Goal: Task Accomplishment & Management: Use online tool/utility

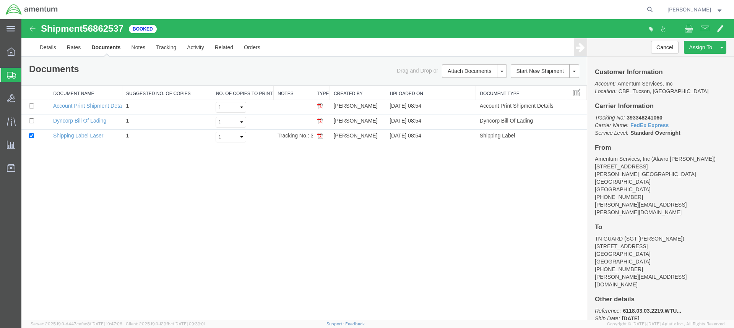
click at [7, 72] on icon at bounding box center [11, 75] width 9 height 7
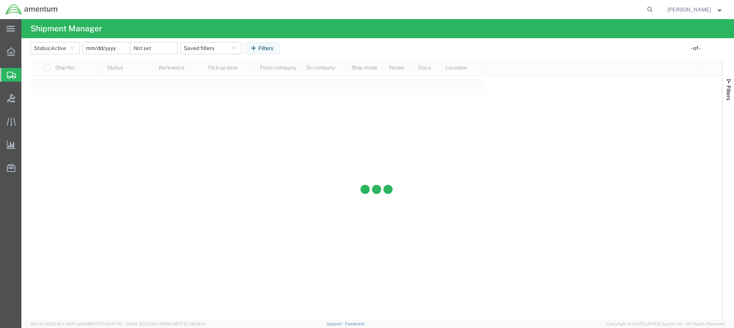
click at [0, 0] on span "Create from Template" at bounding box center [0, 0] width 0 height 0
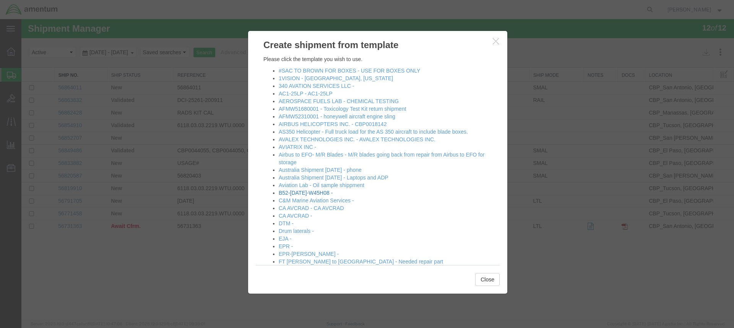
click at [311, 191] on link "B52-[DATE]-W45H08 -" at bounding box center [306, 193] width 54 height 6
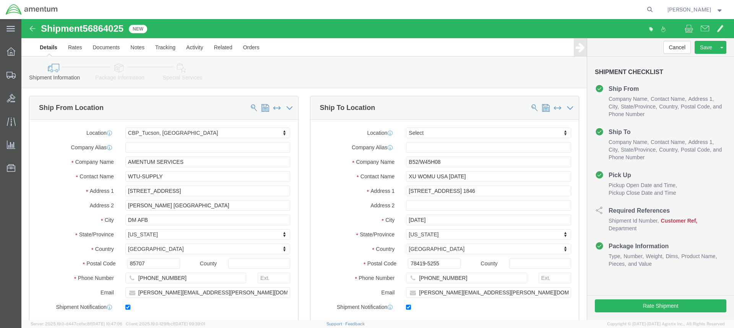
select select "49949"
select select
drag, startPoint x: 143, startPoint y: 274, endPoint x: 107, endPoint y: 276, distance: 35.2
click div "[PERSON_NAME][EMAIL_ADDRESS][PERSON_NAME][DOMAIN_NAME]"
type input "[PERSON_NAME][EMAIL_ADDRESS][PERSON_NAME][DOMAIN_NAME]"
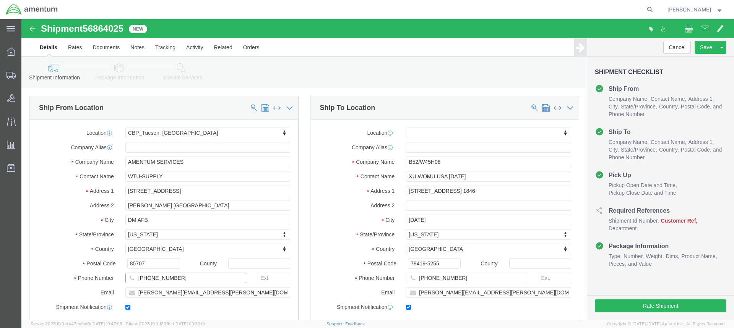
click input "[PHONE_NUMBER]"
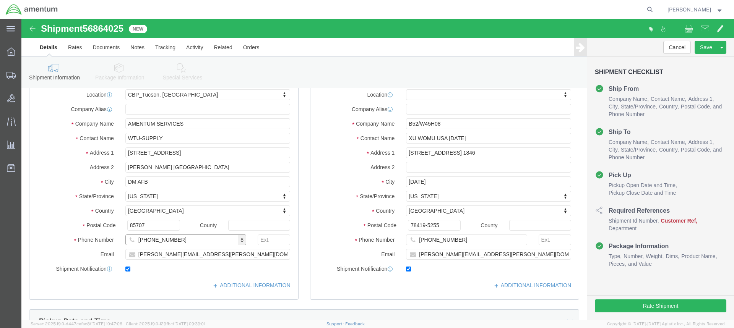
scroll to position [153, 0]
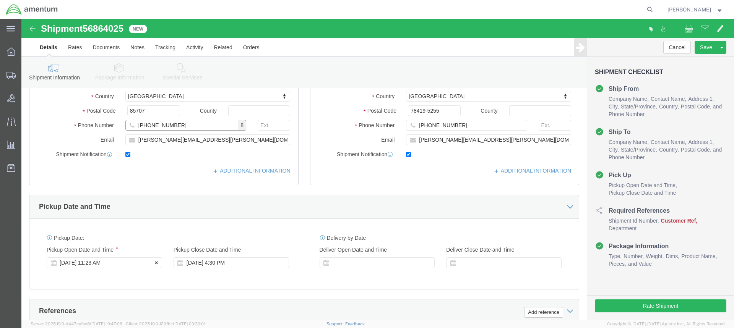
type input "[PHONE_NUMBER]"
click div "[DATE] 11:23 AM"
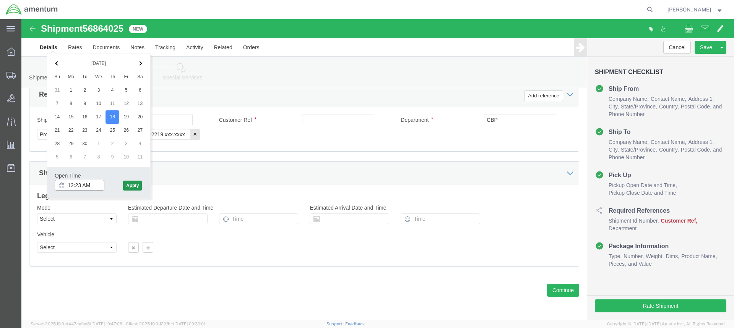
type input "12:23 AM"
click button "Apply"
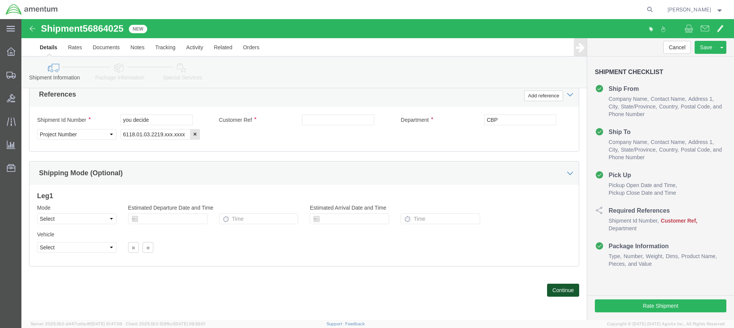
click button "Continue"
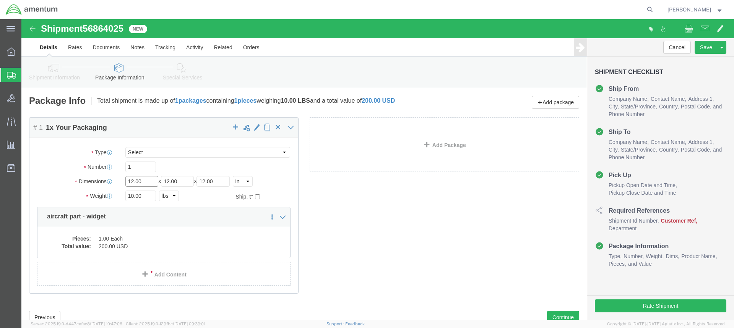
click input "12.00"
type input "1"
type input "24"
type input "36"
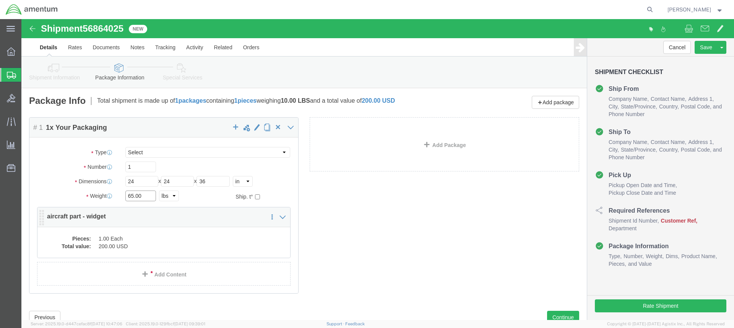
type input "65.00"
click dd "1.00 Each"
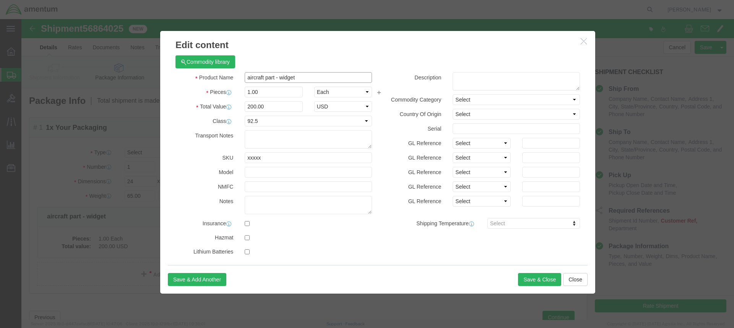
click input "aircraft part - widget"
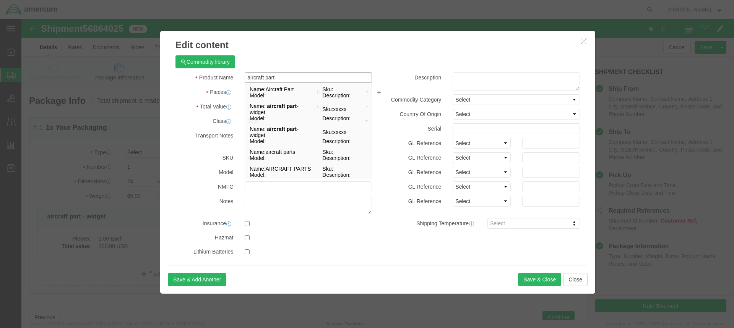
type input "aircraft part"
click div "Commodity library"
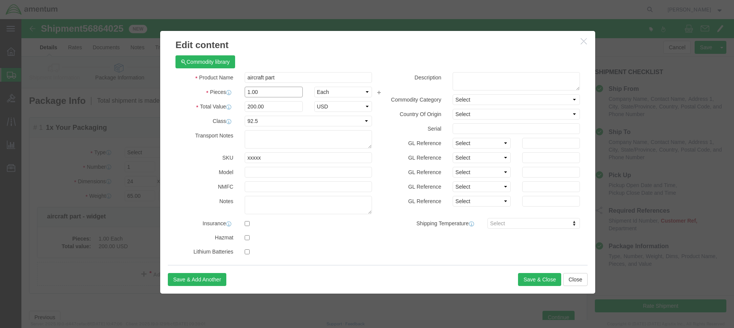
click input "1.00"
type input "1"
type input "3"
click input "600"
type input "6"
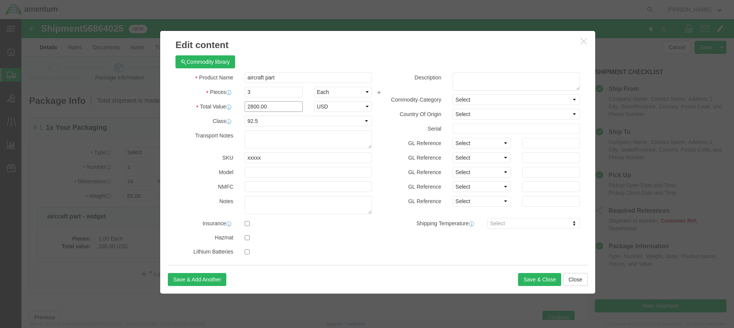
type input "2800.00"
click select "Select 50 55 60 65 70 85 92.5 100 125 175 250 300 400"
select select
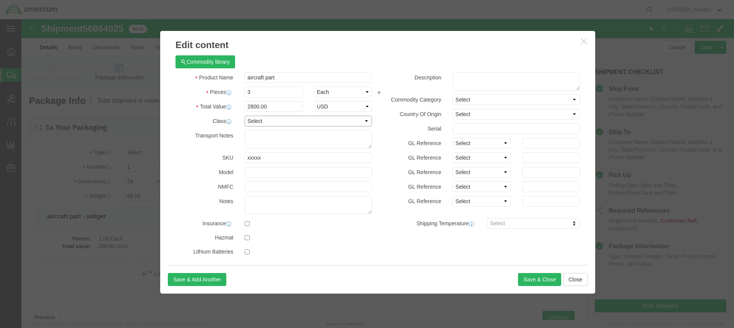
click select "Select 50 55 60 65 70 85 92.5 100 125 175 250 300 400"
click textarea
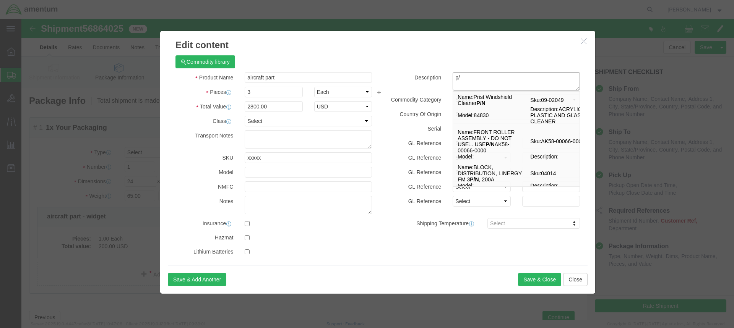
type textarea "p"
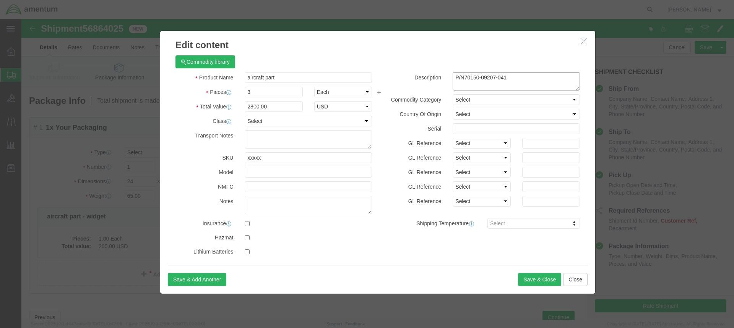
click textarea "P/N70150-09207-041"
type textarea "P/N [PHONE_NUMBER]"
click button "Save & Close"
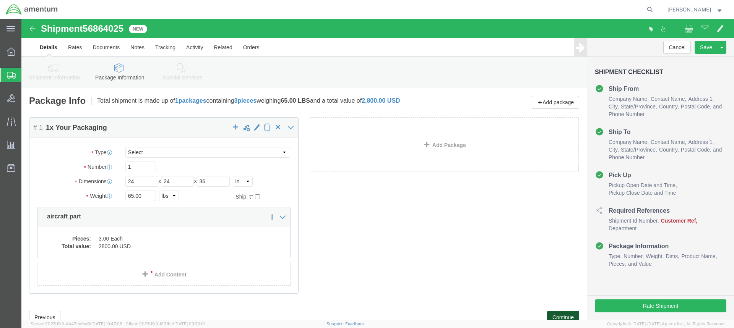
click button "Continue"
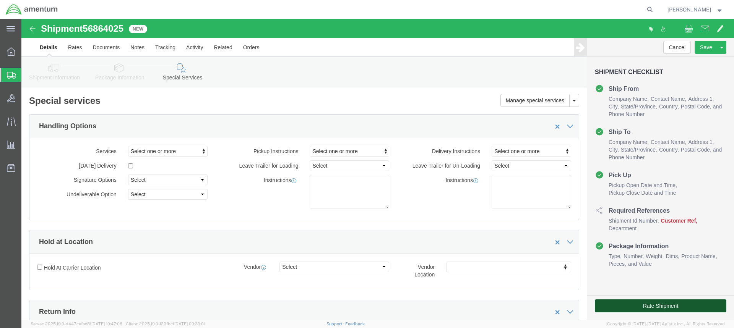
click button "Rate Shipment"
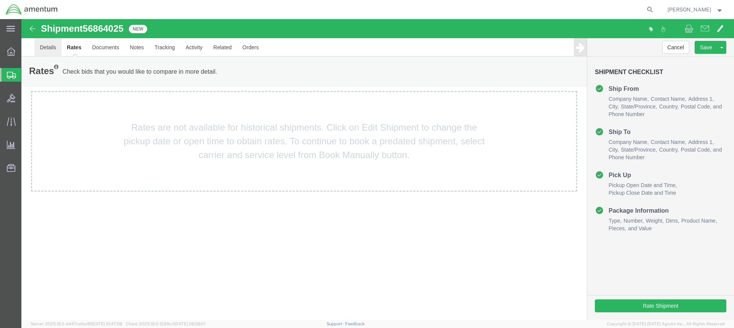
click at [47, 46] on link "Details" at bounding box center [47, 47] width 27 height 18
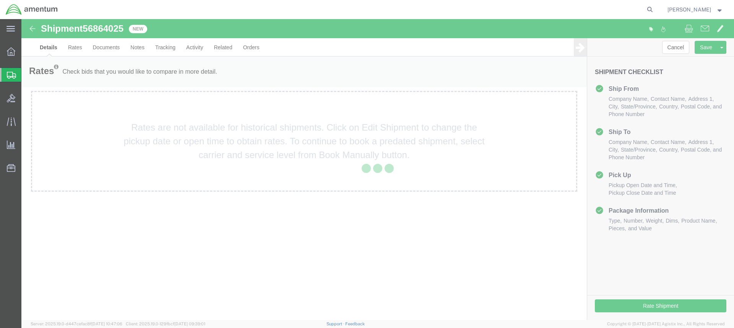
select select "49949"
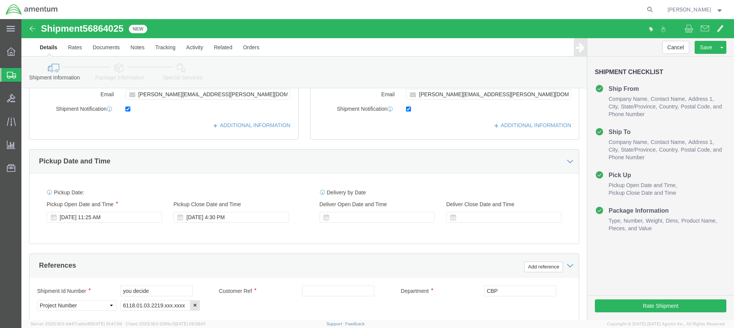
scroll to position [344, 0]
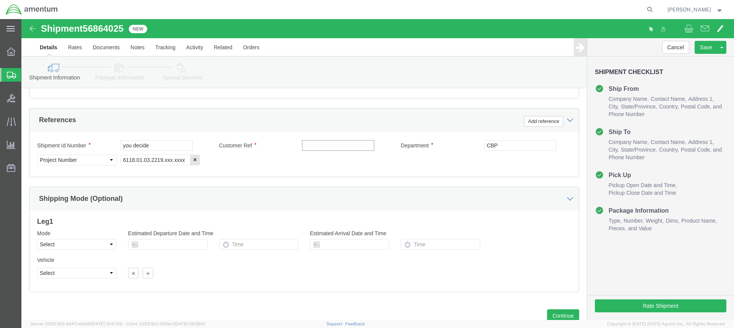
click input "text"
type input "CREDIT B52/W45H08"
click input "you decide"
type input "y"
type input "CREDIT"
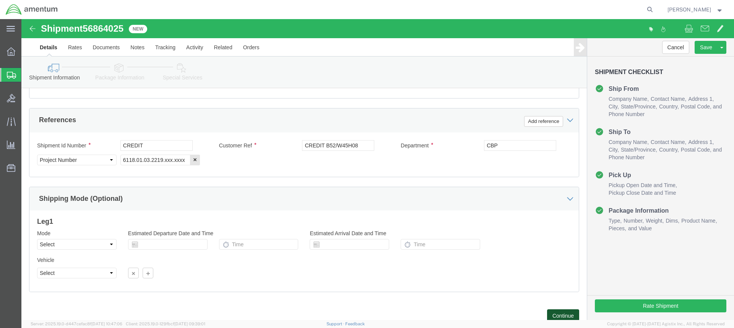
click button "Continue"
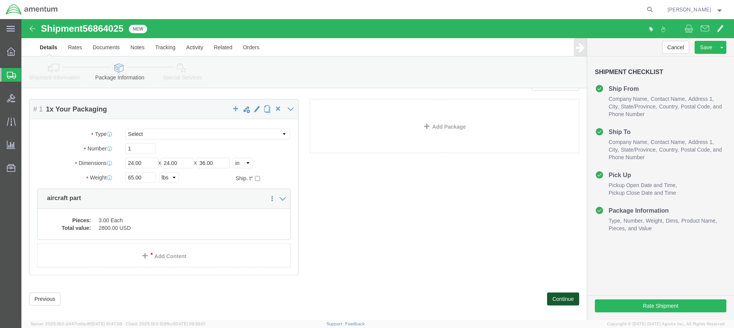
scroll to position [27, 0]
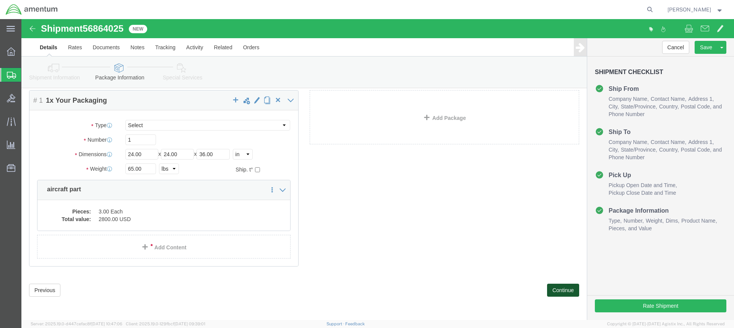
click button "Continue"
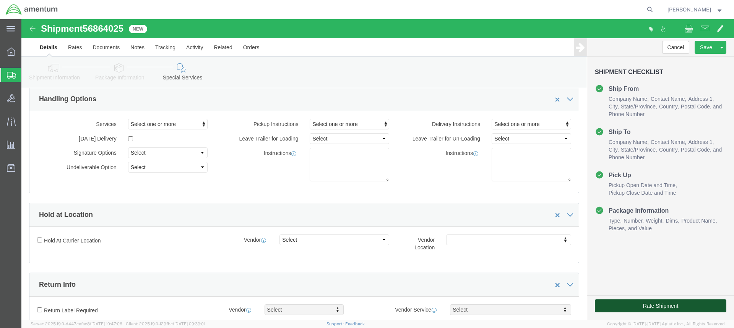
click button "Rate Shipment"
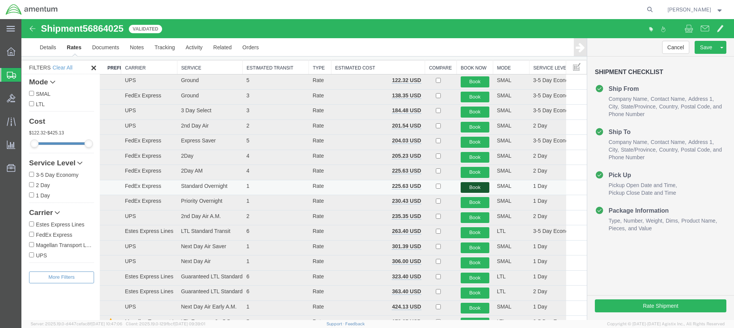
click at [475, 187] on button "Book" at bounding box center [474, 187] width 29 height 11
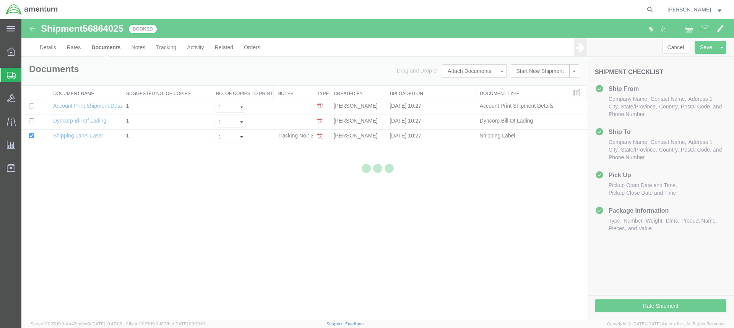
scroll to position [0, 0]
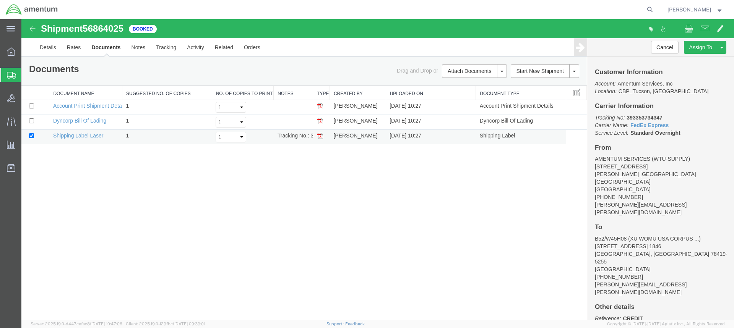
click at [319, 136] on img at bounding box center [320, 136] width 6 height 6
